Goal: Information Seeking & Learning: Learn about a topic

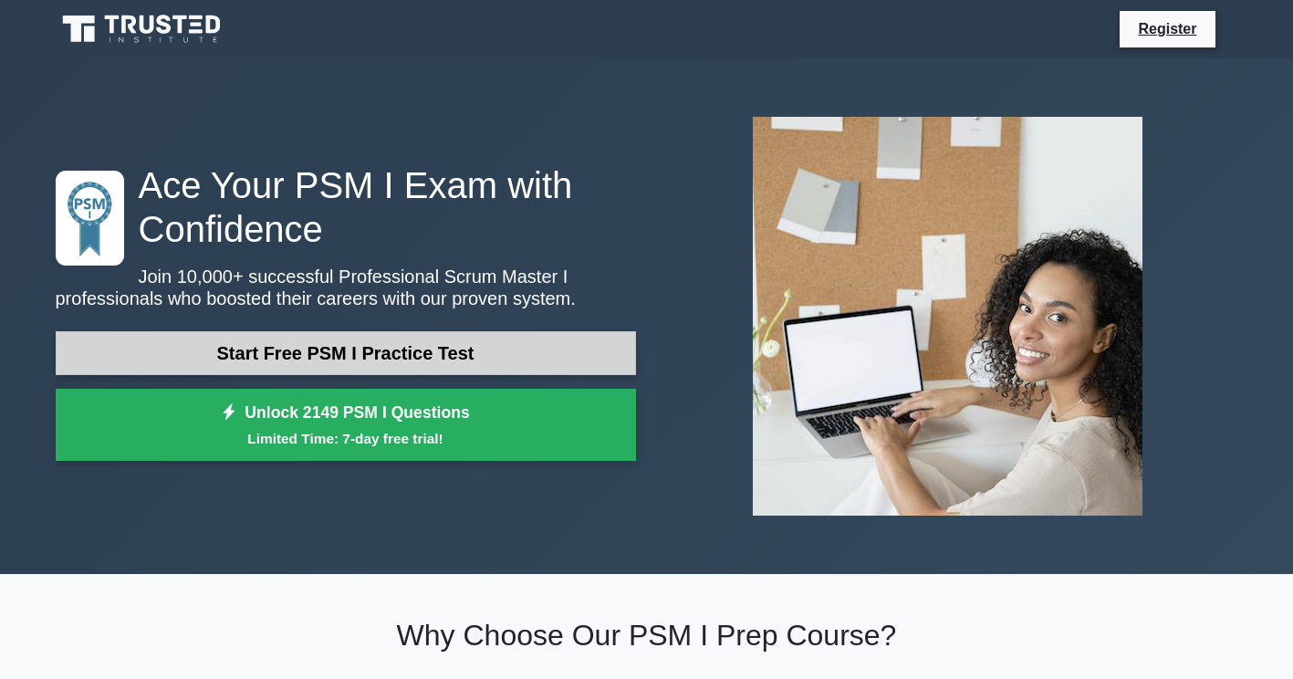
click at [345, 343] on link "Start Free PSM I Practice Test" at bounding box center [346, 353] width 580 height 44
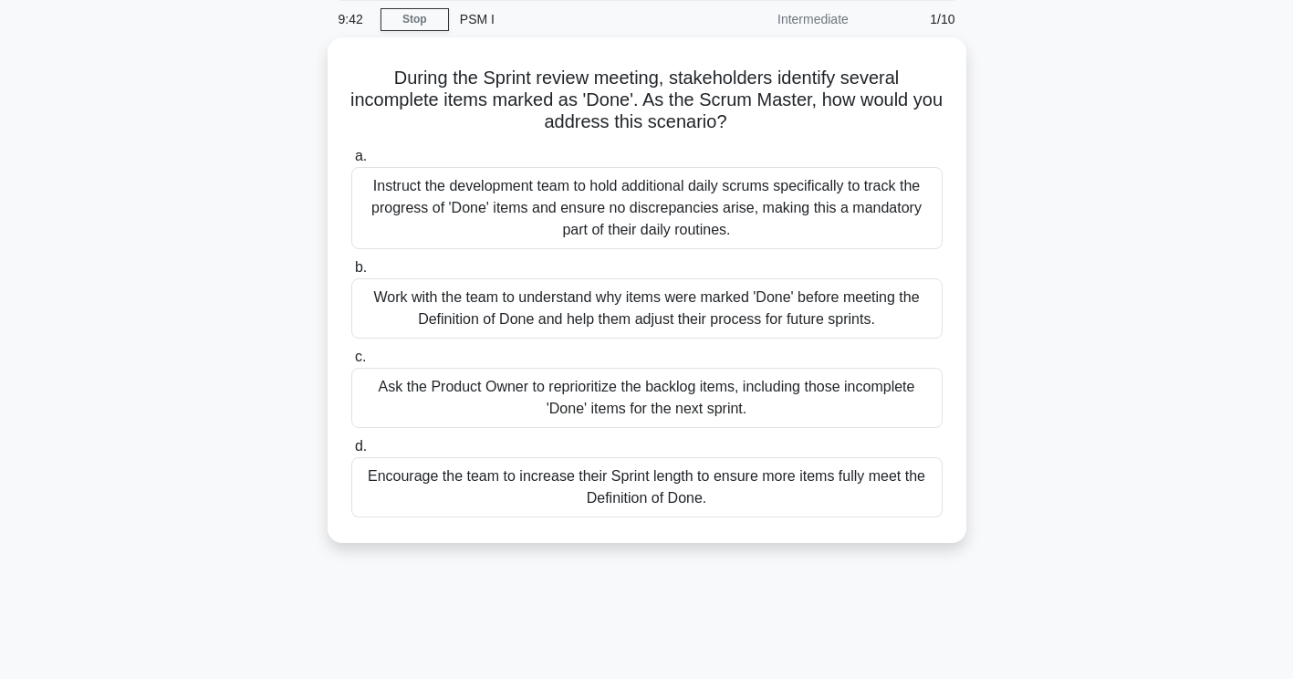
scroll to position [91, 0]
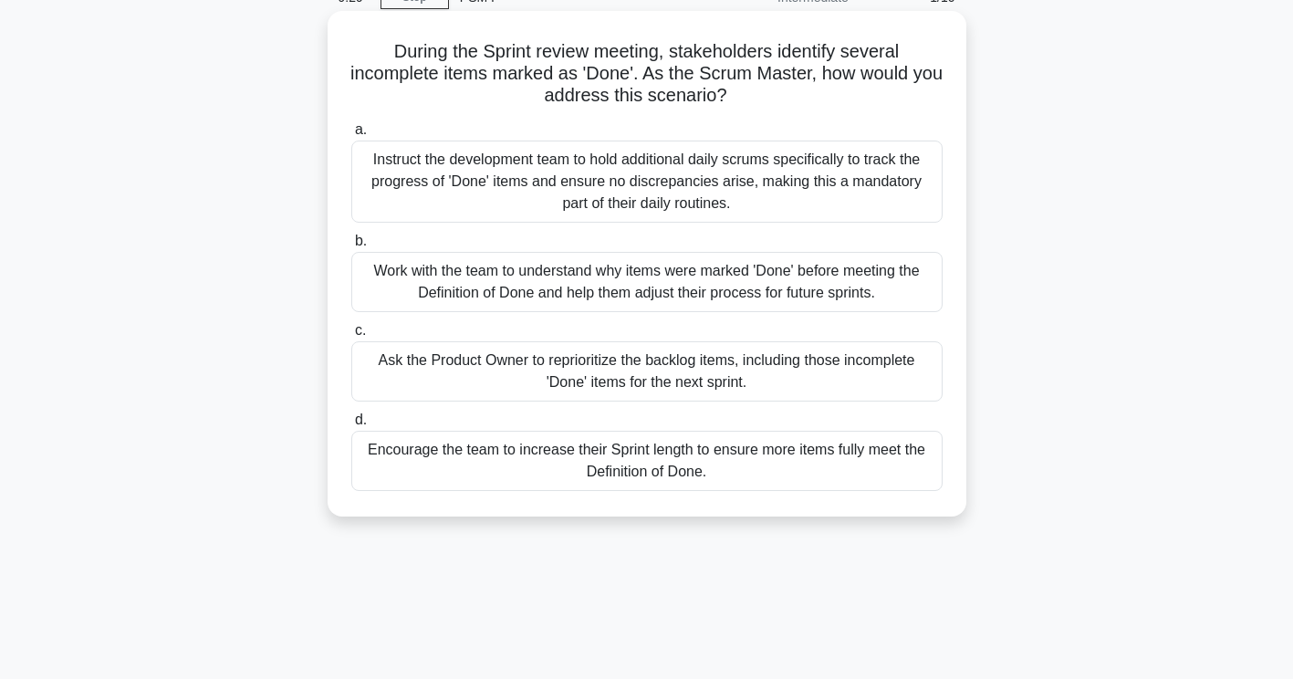
click at [624, 290] on div "Work with the team to understand why items were marked 'Done' before meeting th…" at bounding box center [646, 282] width 591 height 60
click at [351, 247] on input "b. Work with the team to understand why items were marked 'Done' before meeting…" at bounding box center [351, 241] width 0 height 12
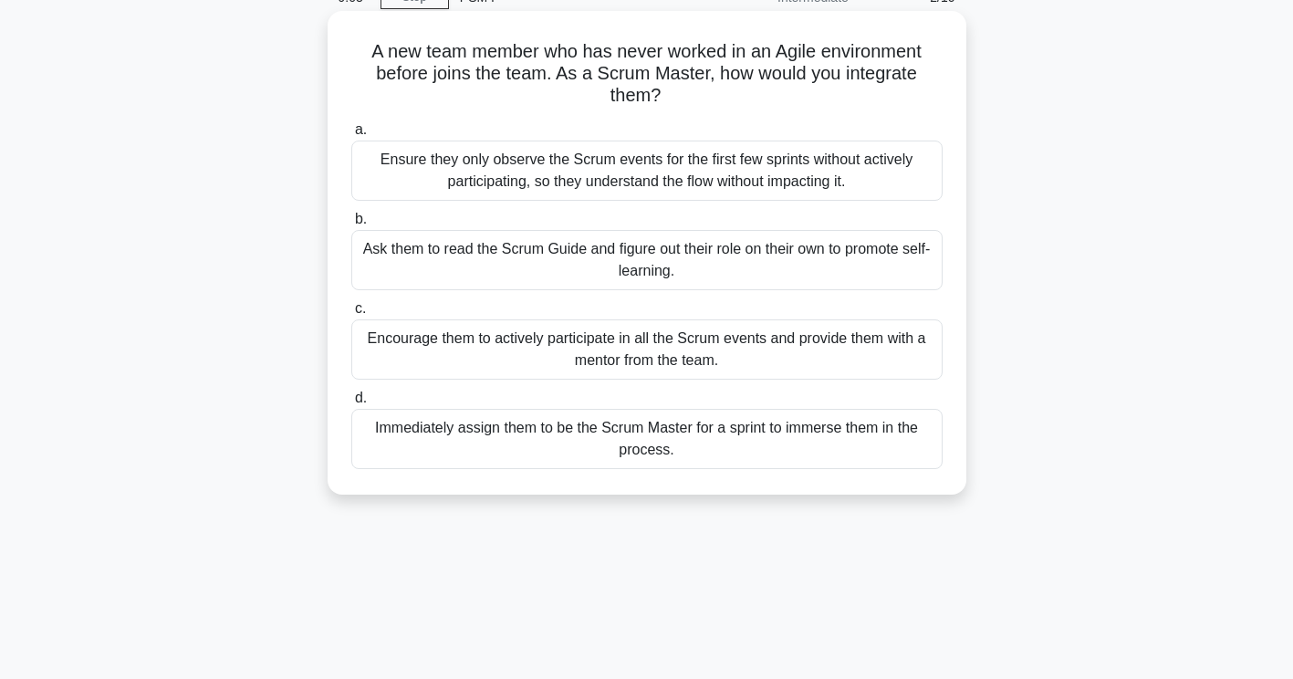
click at [627, 332] on div "Encourage them to actively participate in all the Scrum events and provide them…" at bounding box center [646, 349] width 591 height 60
click at [351, 315] on input "c. Encourage them to actively participate in all the Scrum events and provide t…" at bounding box center [351, 309] width 0 height 12
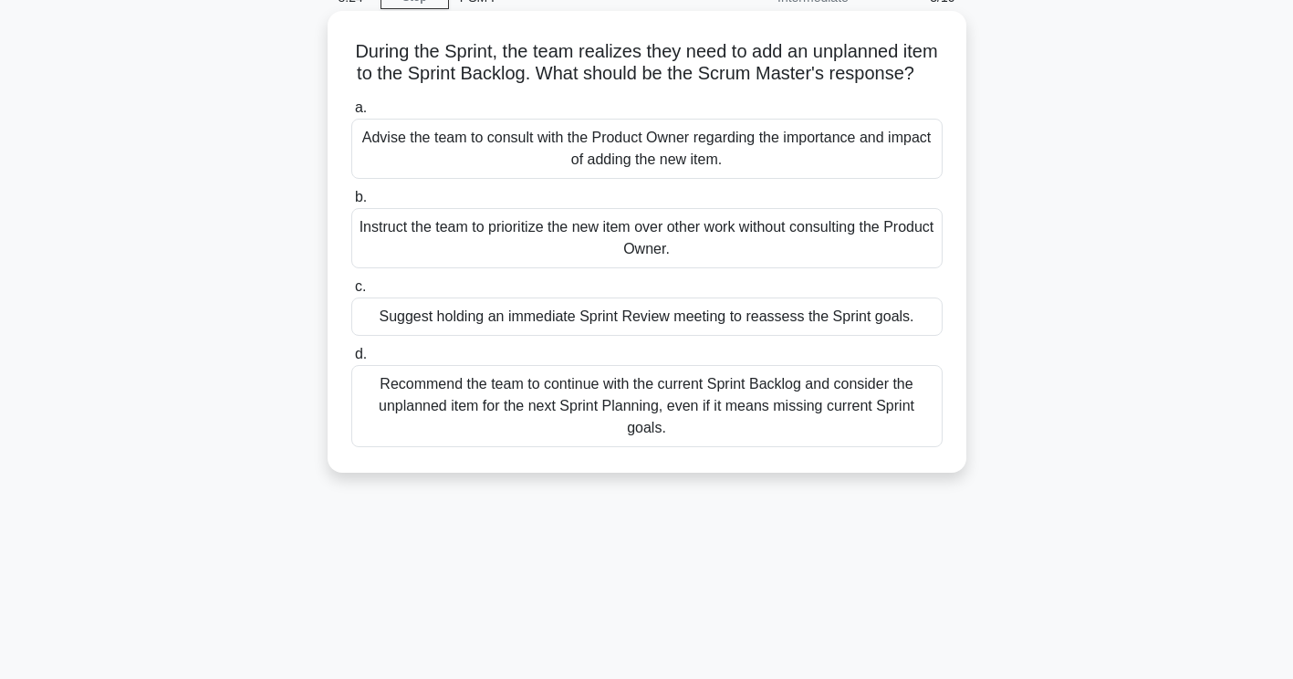
click at [560, 331] on div "Suggest holding an immediate Sprint Review meeting to reassess the Sprint goals." at bounding box center [646, 316] width 591 height 38
click at [351, 293] on input "c. Suggest holding an immediate Sprint Review meeting to reassess the Sprint go…" at bounding box center [351, 287] width 0 height 12
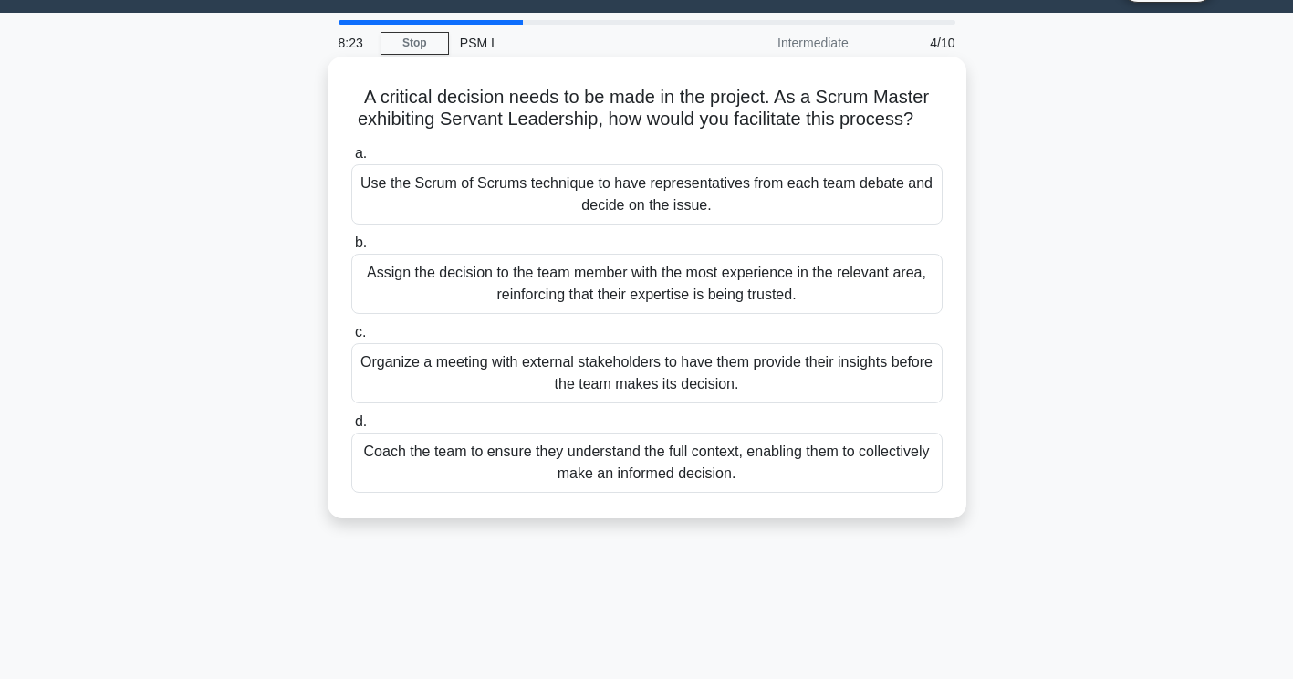
scroll to position [0, 0]
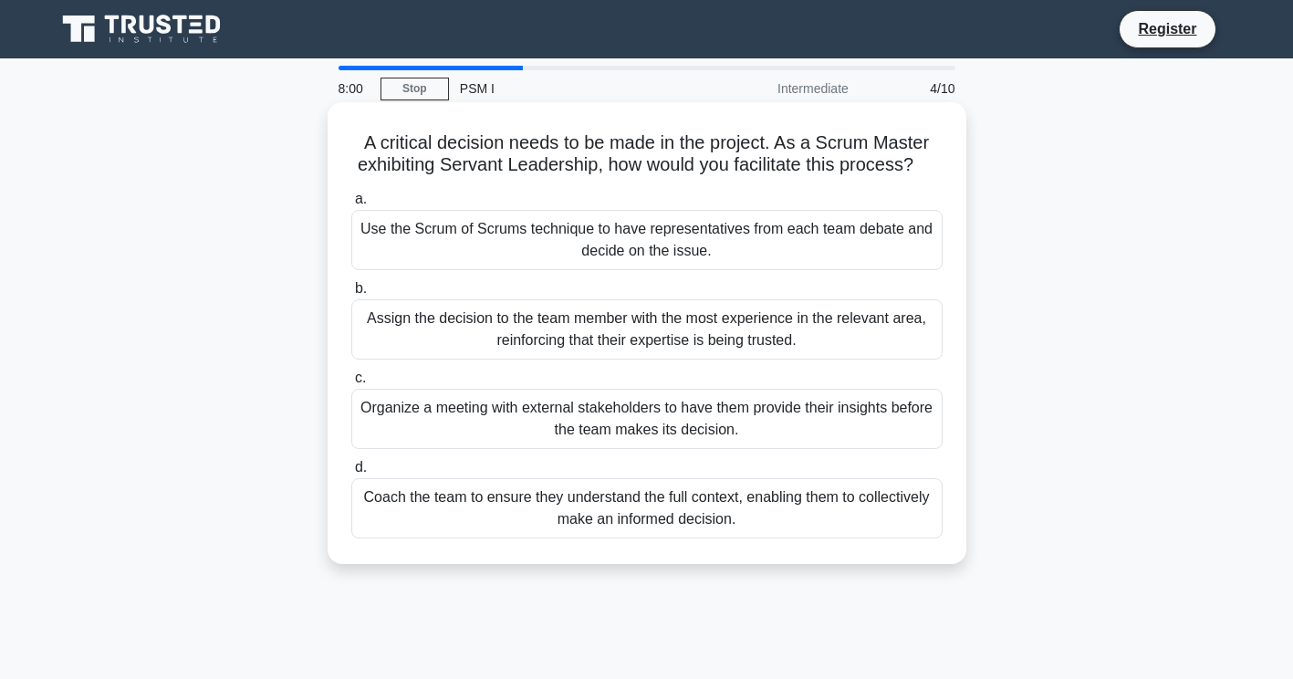
click at [564, 538] on div "Coach the team to ensure they understand the full context, enabling them to col…" at bounding box center [646, 508] width 591 height 60
drag, startPoint x: 564, startPoint y: 558, endPoint x: 548, endPoint y: 542, distance: 23.2
click at [548, 538] on div "Coach the team to ensure they understand the full context, enabling them to col…" at bounding box center [646, 508] width 591 height 60
click at [351, 474] on input "d. Coach the team to ensure they understand the full context, enabling them to …" at bounding box center [351, 468] width 0 height 12
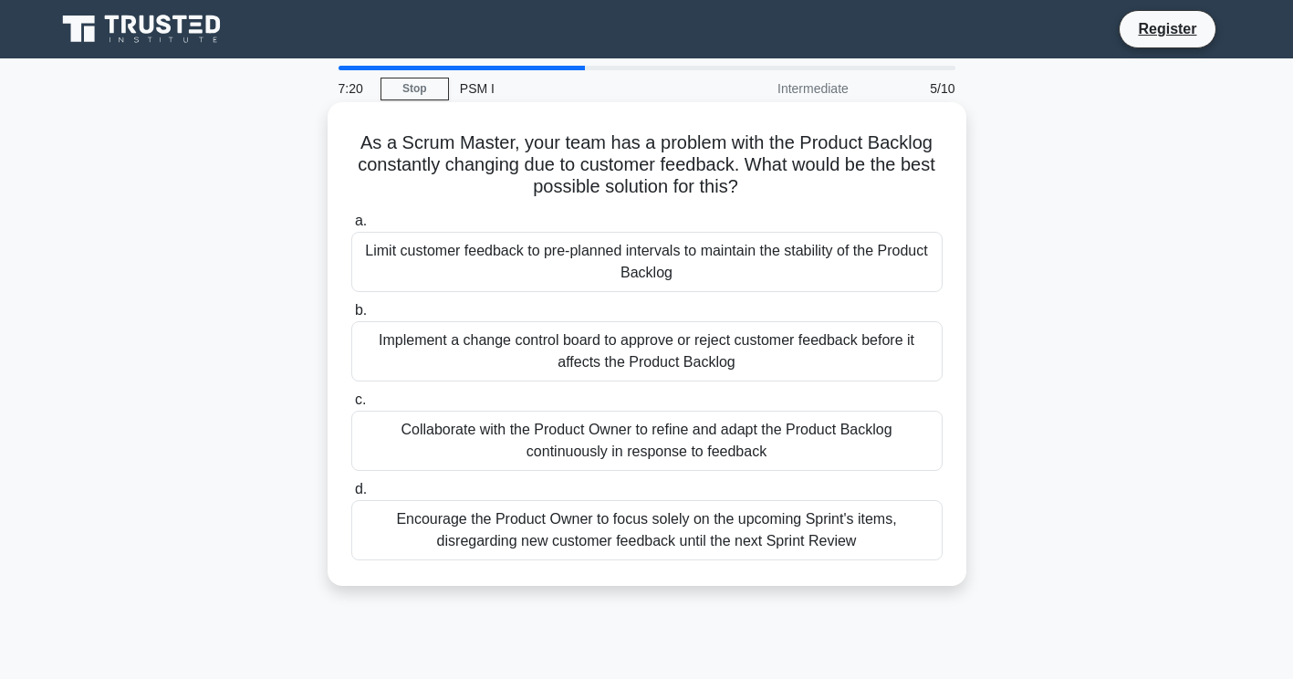
click at [652, 454] on div "Collaborate with the Product Owner to refine and adapt the Product Backlog cont…" at bounding box center [646, 441] width 591 height 60
click at [351, 406] on input "c. Collaborate with the Product Owner to refine and adapt the Product Backlog c…" at bounding box center [351, 400] width 0 height 12
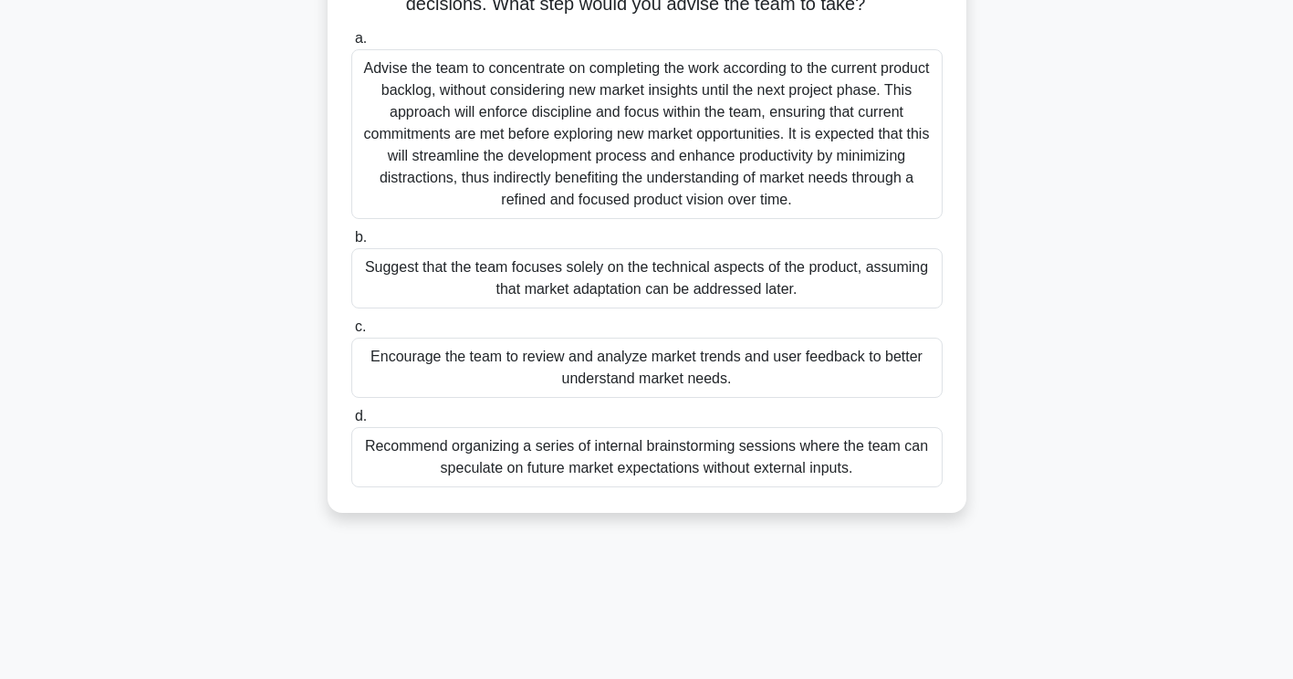
scroll to position [91, 0]
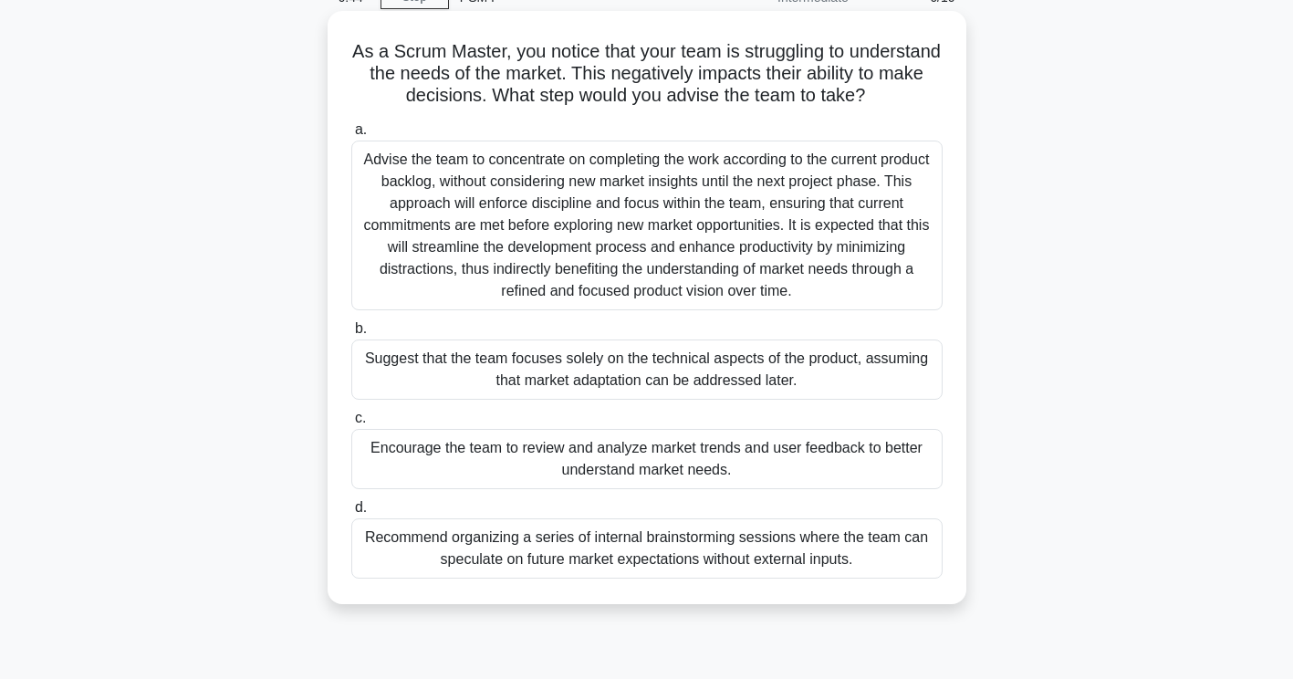
click at [761, 267] on div "Advise the team to concentrate on completing the work according to the current …" at bounding box center [646, 226] width 591 height 170
click at [351, 136] on input "a. Advise the team to concentrate on completing the work according to the curre…" at bounding box center [351, 130] width 0 height 12
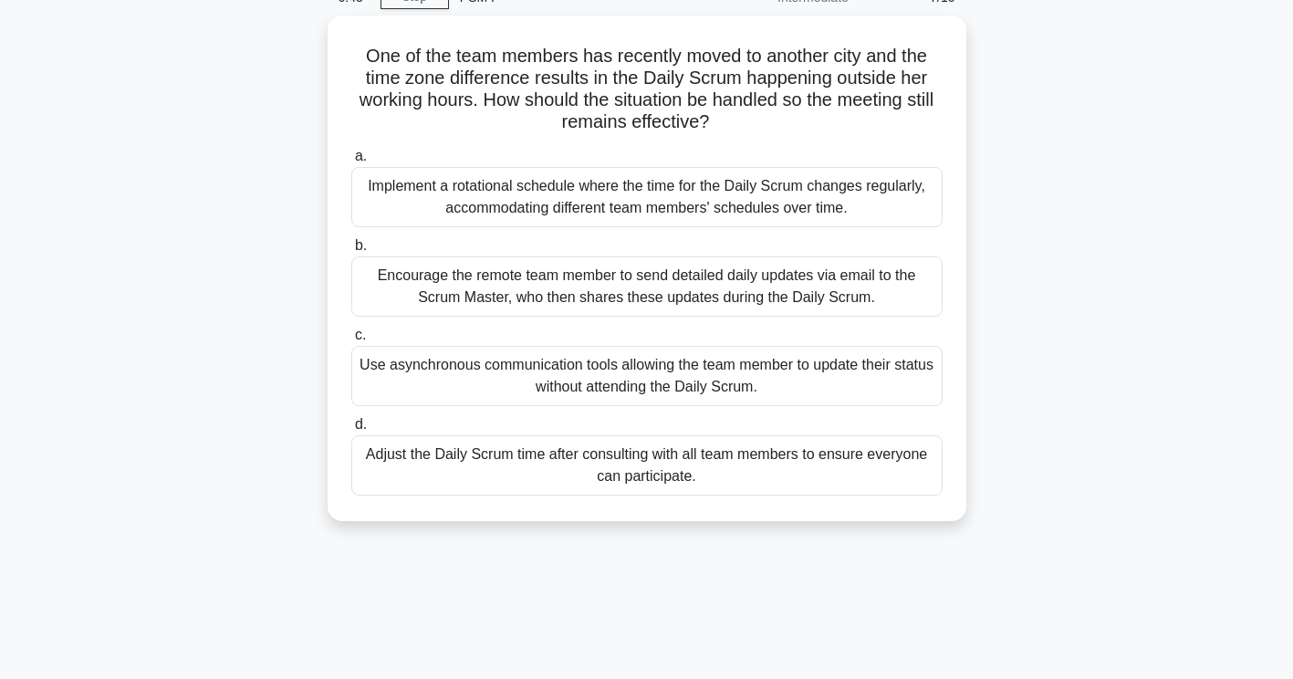
scroll to position [0, 0]
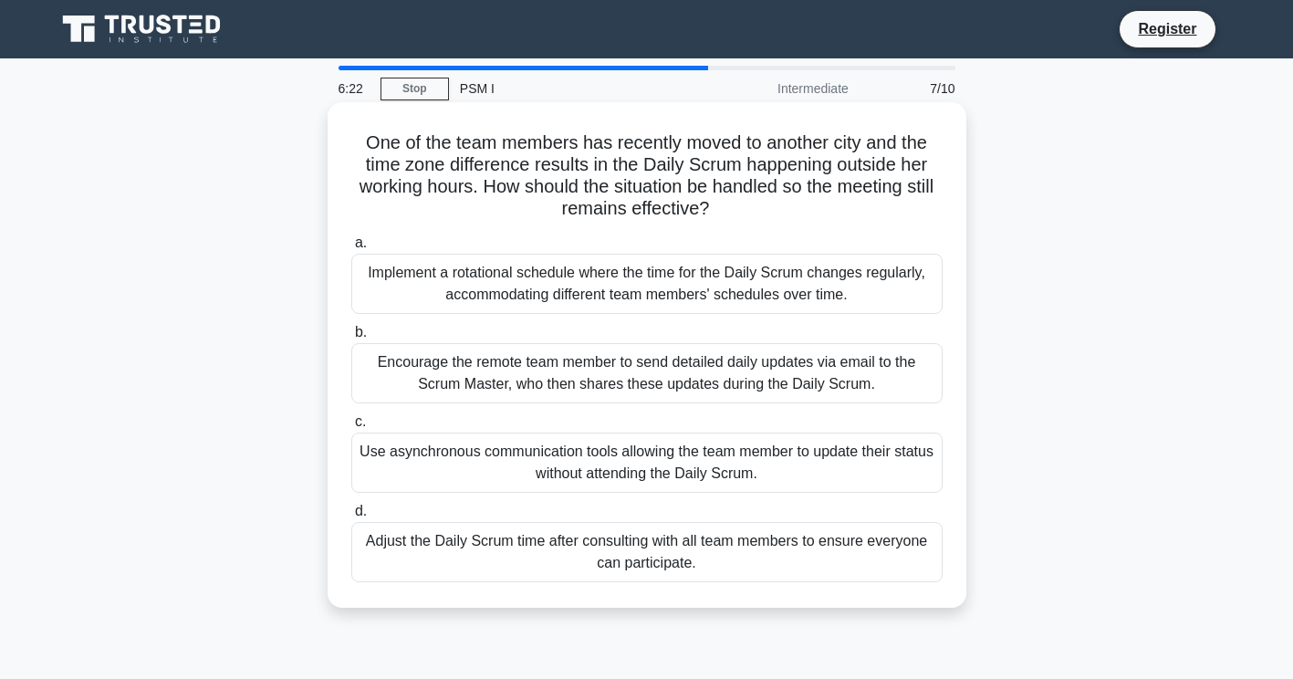
click at [819, 549] on div "Adjust the Daily Scrum time after consulting with all team members to ensure ev…" at bounding box center [646, 552] width 591 height 60
click at [351, 517] on input "d. Adjust the Daily Scrum time after consulting with all team members to ensure…" at bounding box center [351, 512] width 0 height 12
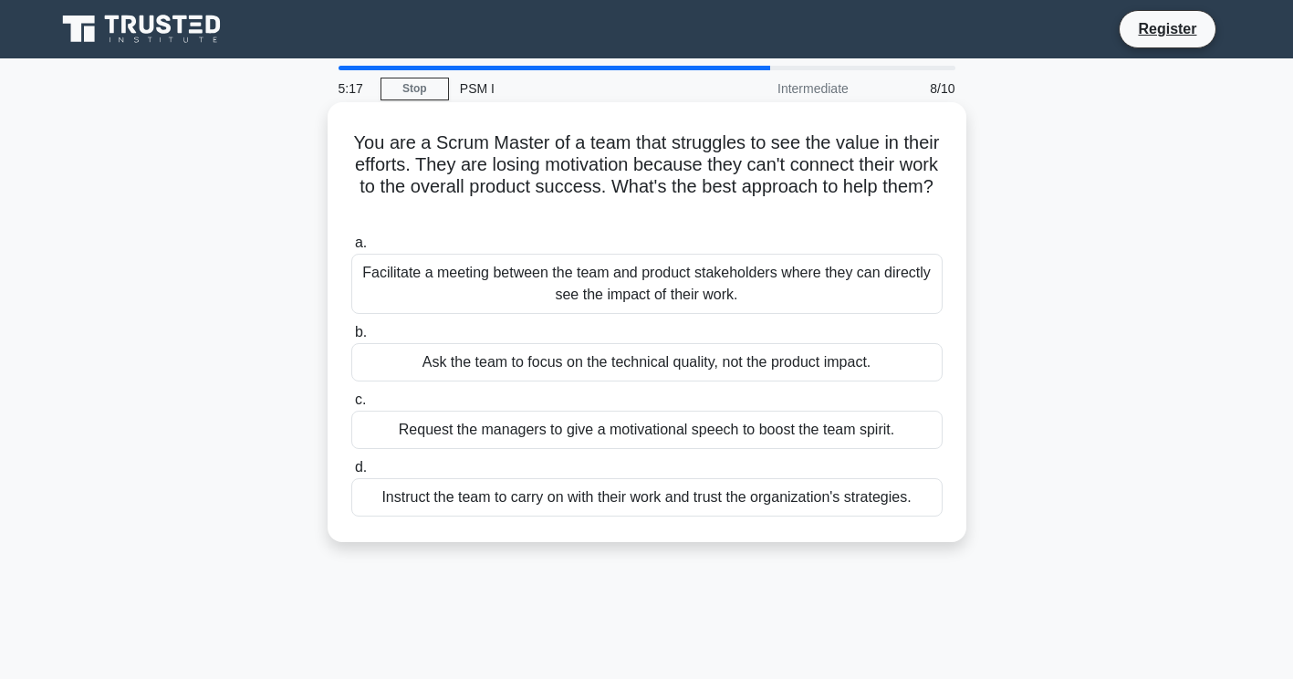
click at [728, 291] on div "Facilitate a meeting between the team and product stakeholders where they can d…" at bounding box center [646, 284] width 591 height 60
click at [351, 249] on input "a. Facilitate a meeting between the team and product stakeholders where they ca…" at bounding box center [351, 243] width 0 height 12
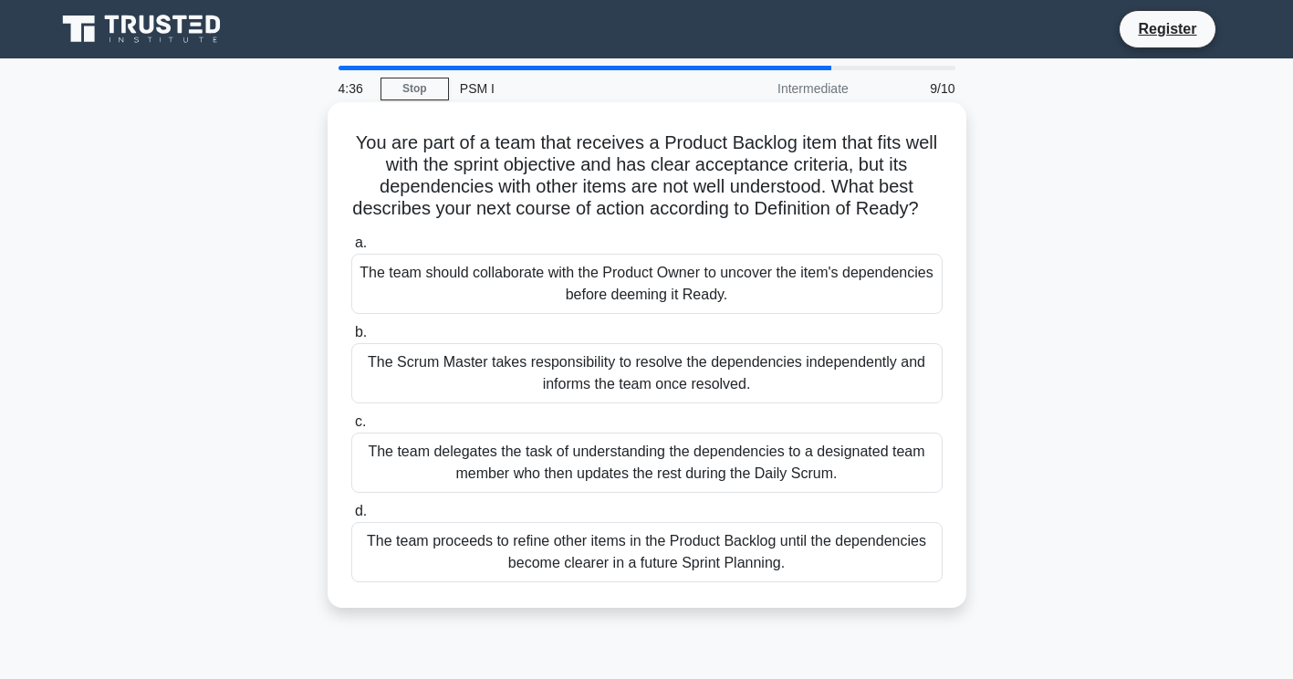
click at [795, 579] on div "The team proceeds to refine other items in the Product Backlog until the depend…" at bounding box center [646, 552] width 591 height 60
click at [351, 517] on input "d. The team proceeds to refine other items in the Product Backlog until the dep…" at bounding box center [351, 512] width 0 height 12
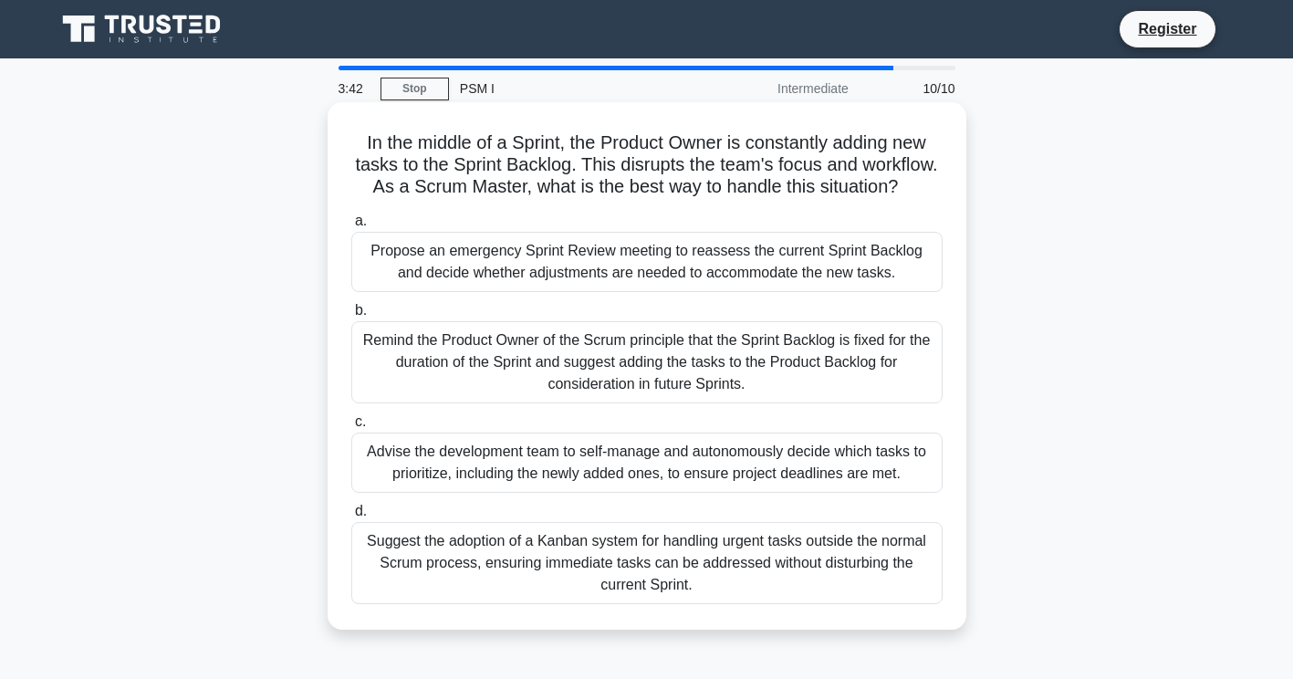
click at [524, 389] on div "Remind the Product Owner of the Scrum principle that the Sprint Backlog is fixe…" at bounding box center [646, 362] width 591 height 82
click at [351, 317] on input "b. Remind the Product Owner of the Scrum principle that the Sprint Backlog is f…" at bounding box center [351, 311] width 0 height 12
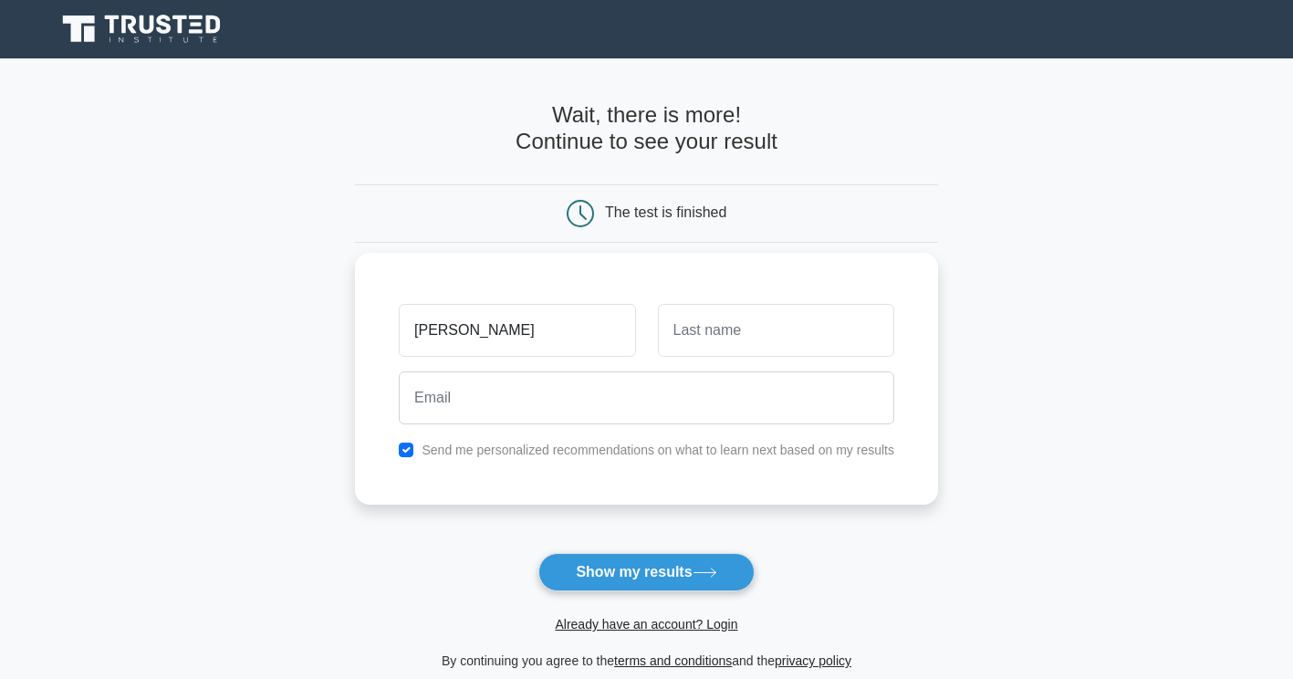
type input "[PERSON_NAME]"
type input "Sz"
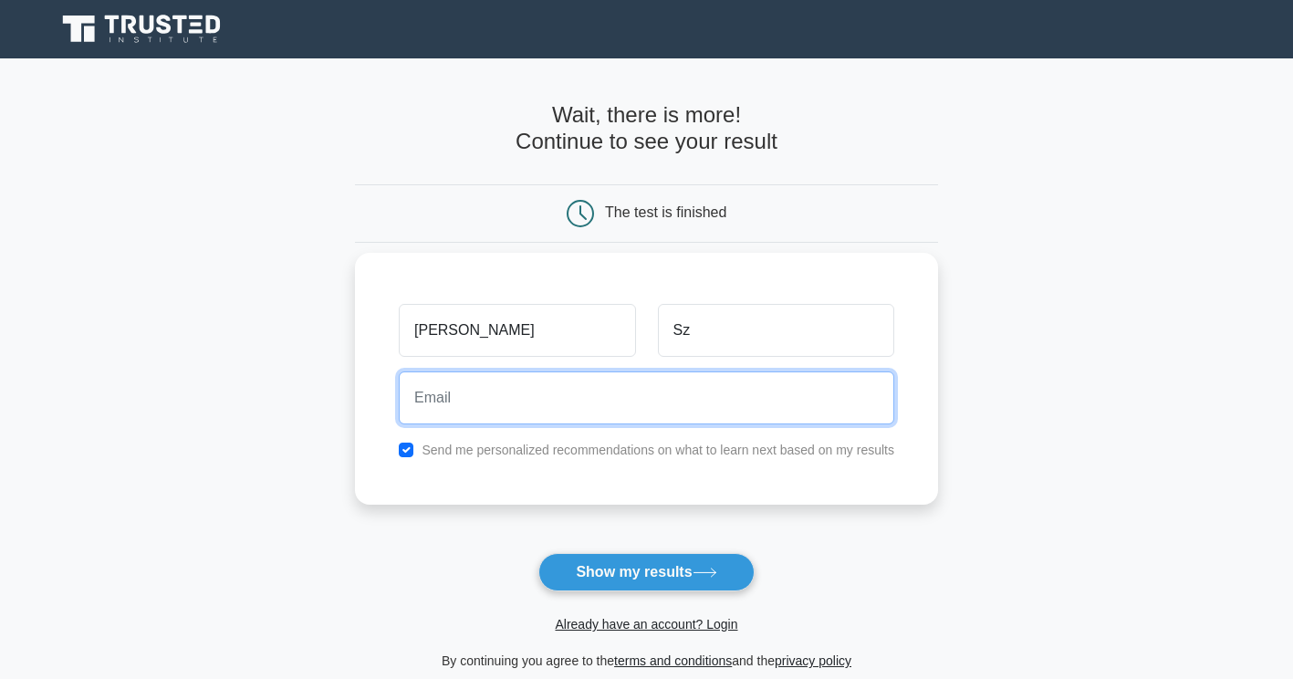
click at [506, 390] on input "email" at bounding box center [647, 397] width 496 height 53
type input "agnieszka.marta.szymanek@gmail.com"
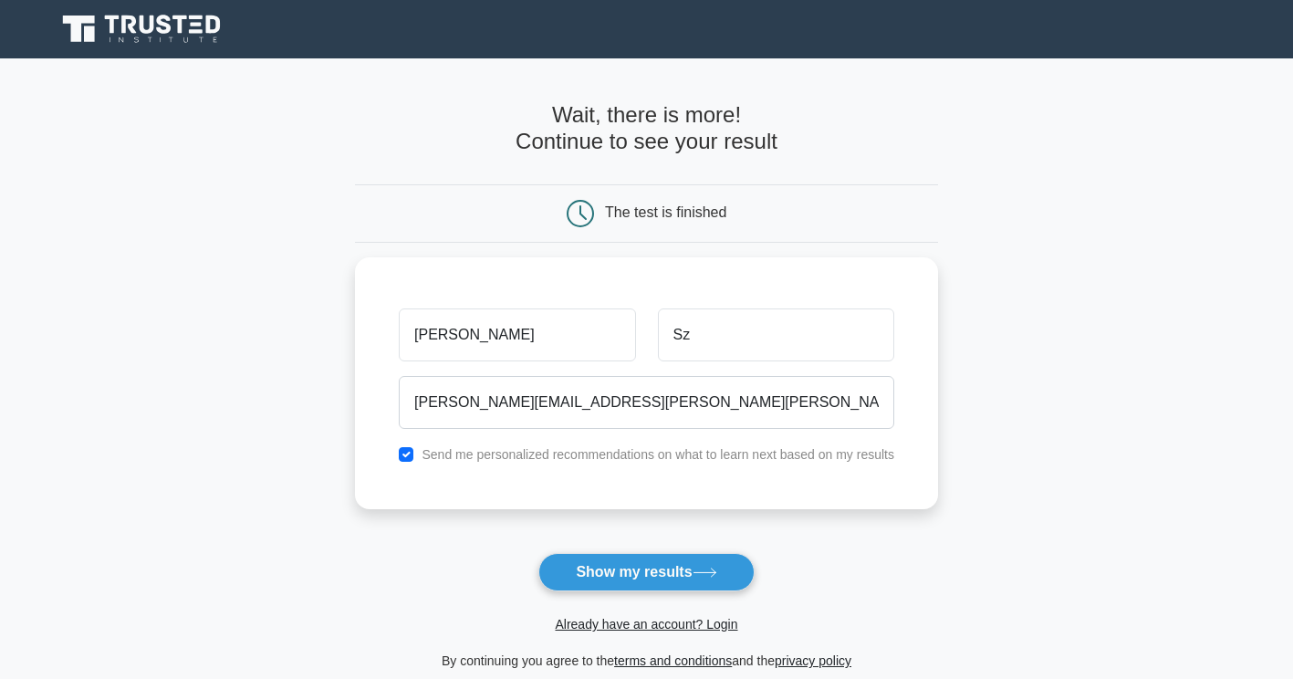
click at [297, 393] on main "Wait, there is more! Continue to see your result The test is finished Agnieszka…" at bounding box center [646, 386] width 1293 height 657
click at [673, 569] on button "Show my results" at bounding box center [645, 572] width 215 height 38
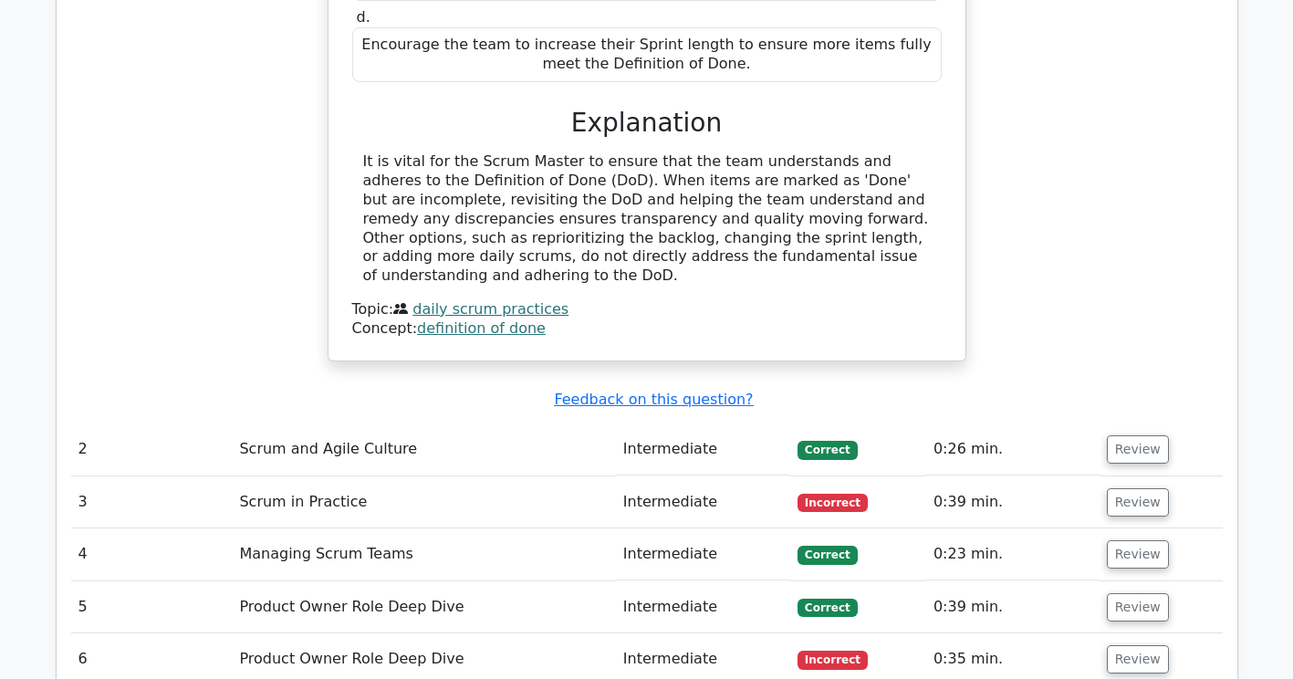
scroll to position [2099, 0]
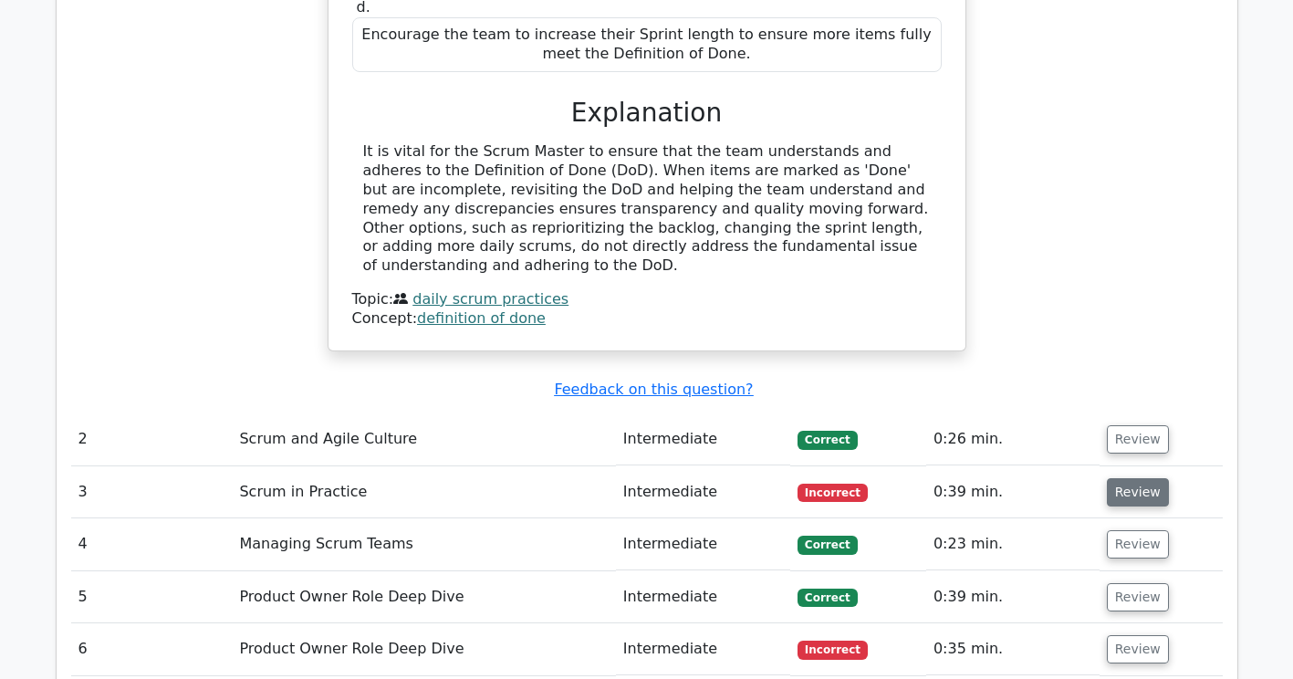
click at [1132, 478] on button "Review" at bounding box center [1138, 492] width 62 height 28
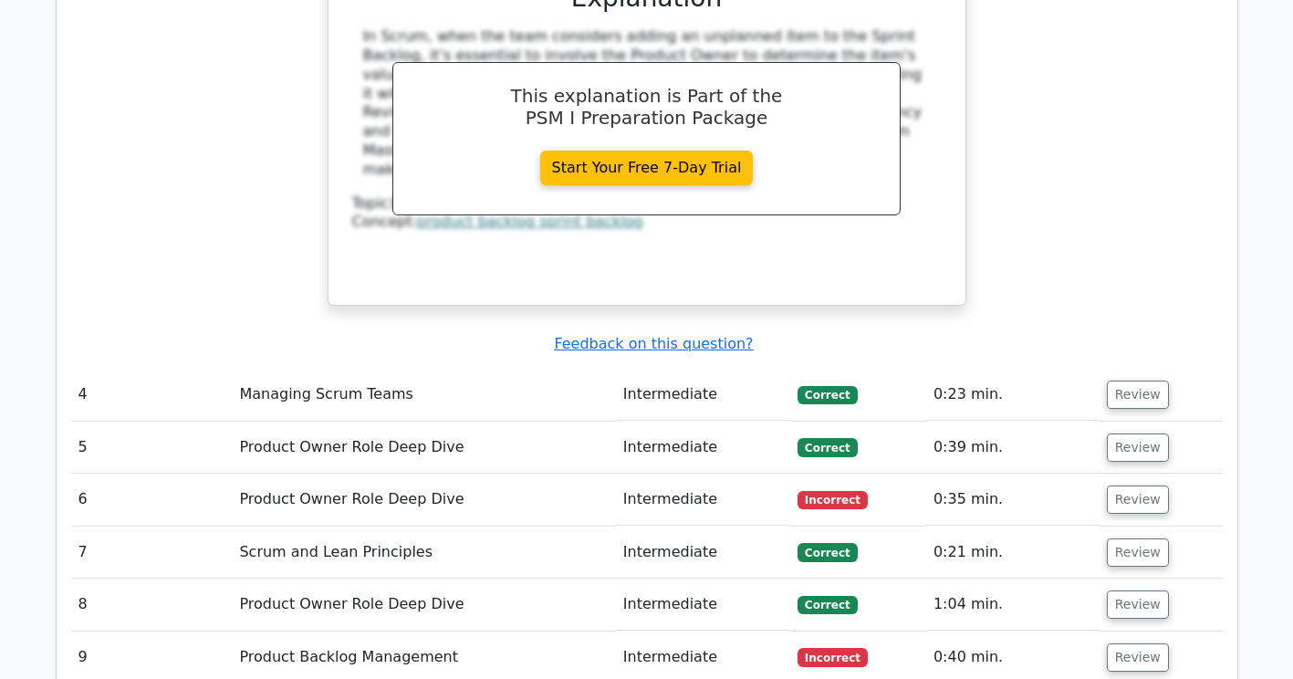
scroll to position [3103, 0]
click at [1138, 485] on button "Review" at bounding box center [1138, 499] width 62 height 28
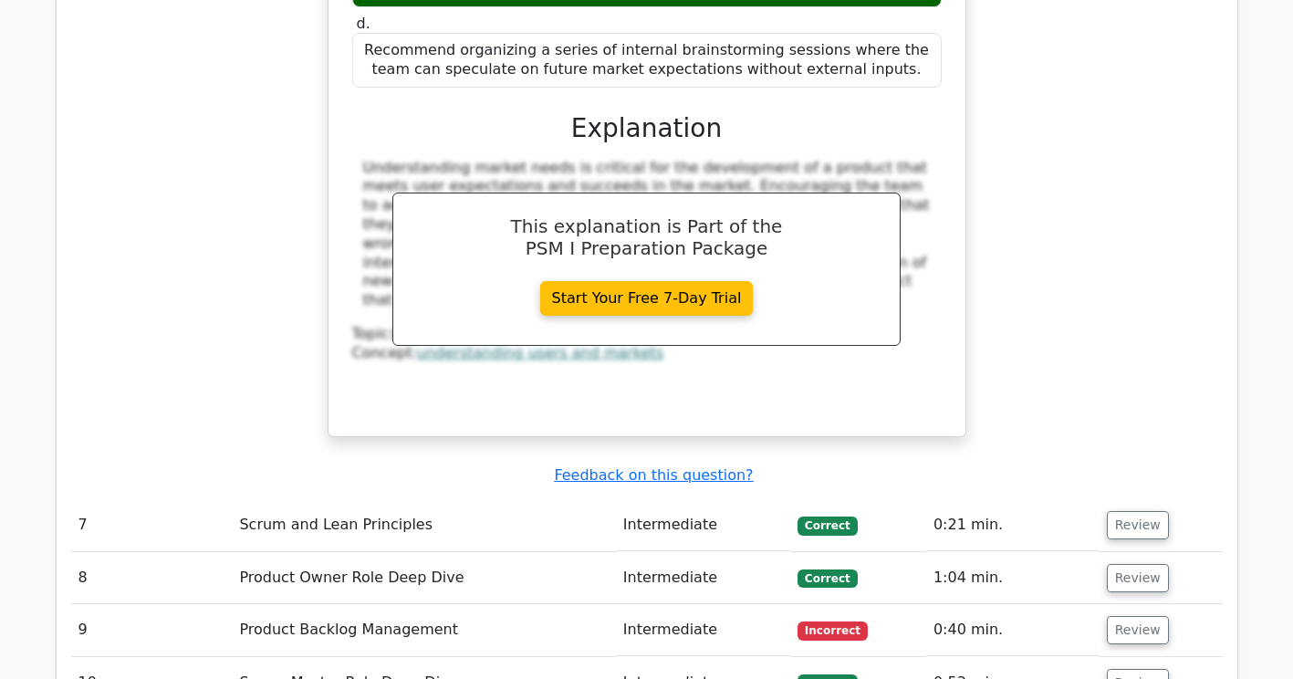
scroll to position [4198, 0]
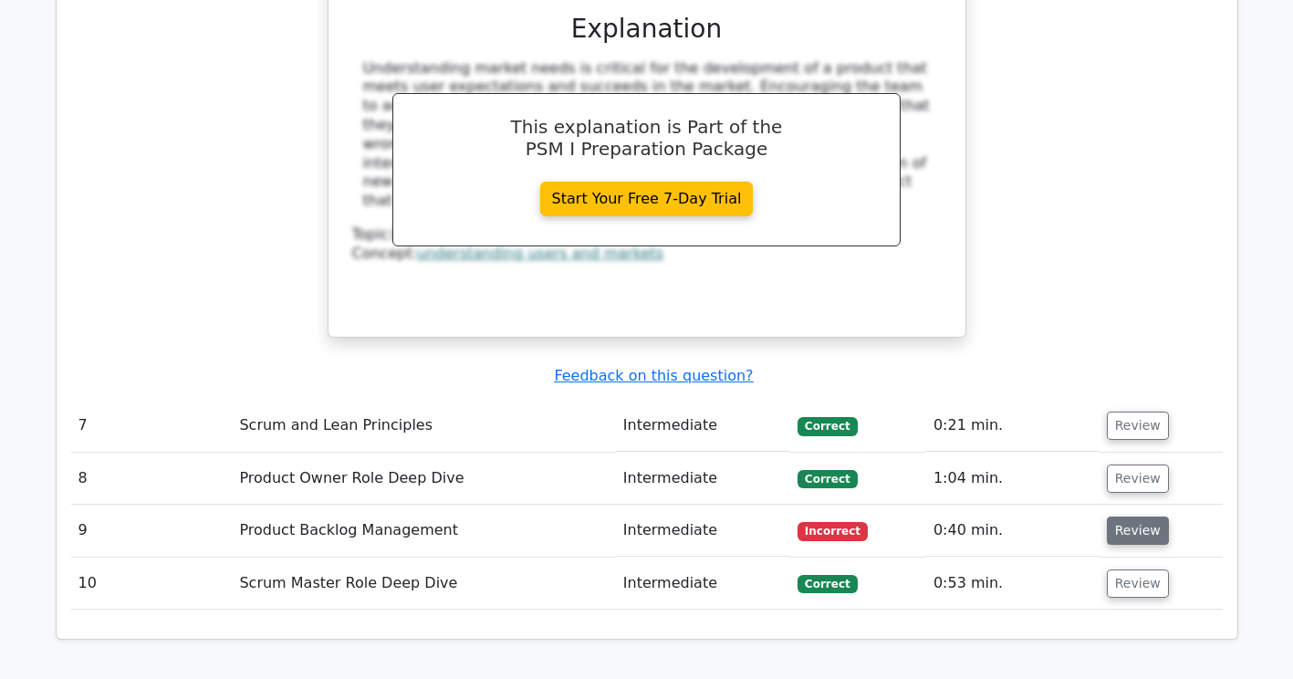
click at [1119, 516] on button "Review" at bounding box center [1138, 530] width 62 height 28
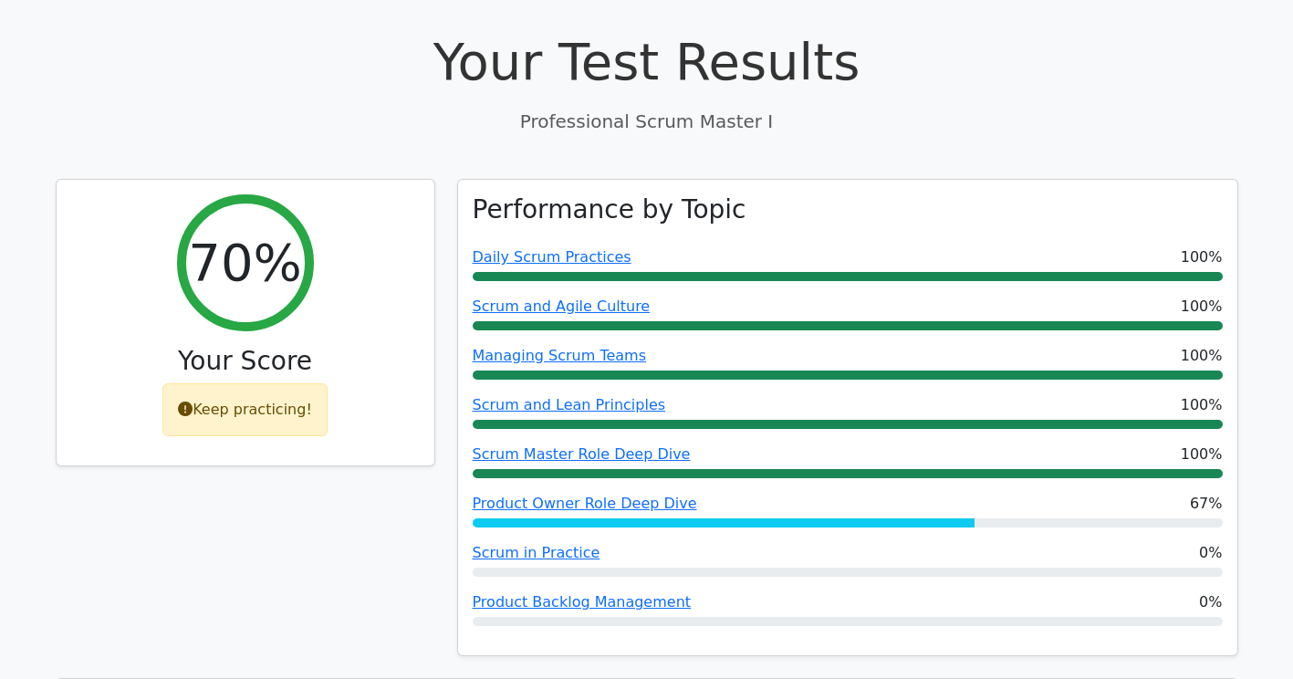
scroll to position [639, 0]
